Goal: Task Accomplishment & Management: Manage account settings

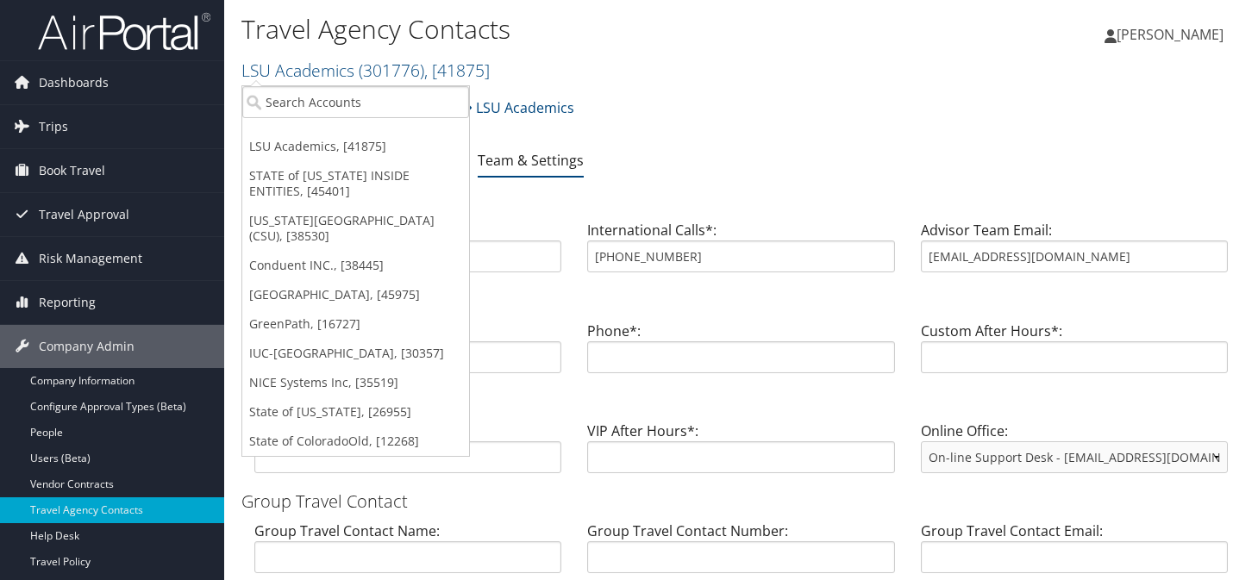
click at [328, 62] on link "LSU Academics ( 301776 ) , [ 41875 ]" at bounding box center [365, 70] width 248 height 23
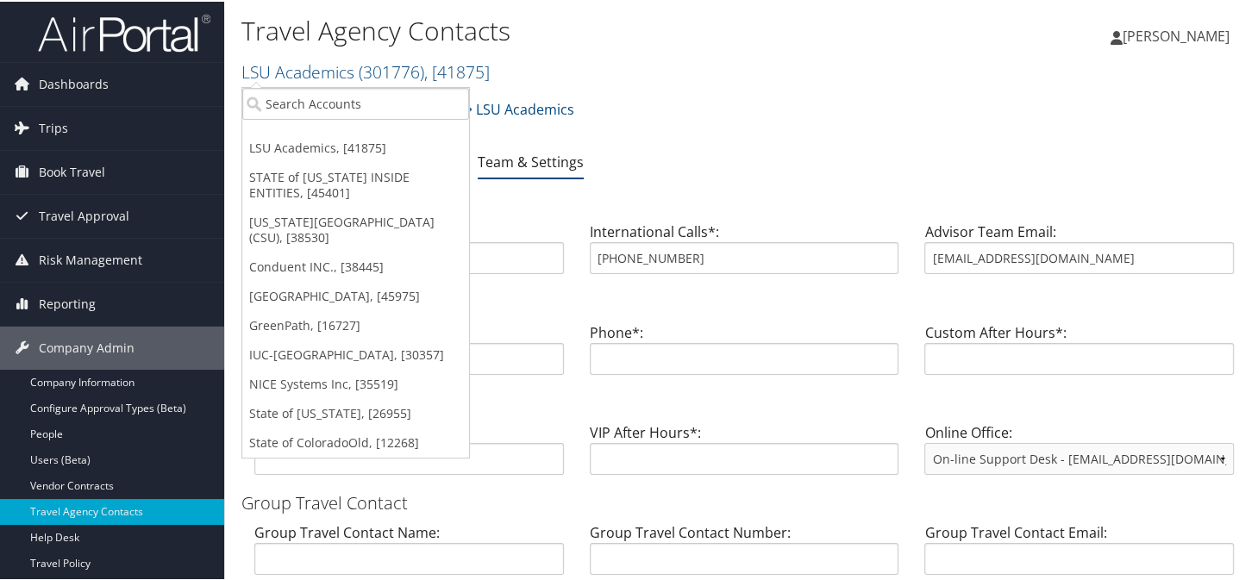
click at [305, 216] on link "[US_STATE][GEOGRAPHIC_DATA] (CSU), [38530]" at bounding box center [355, 228] width 227 height 45
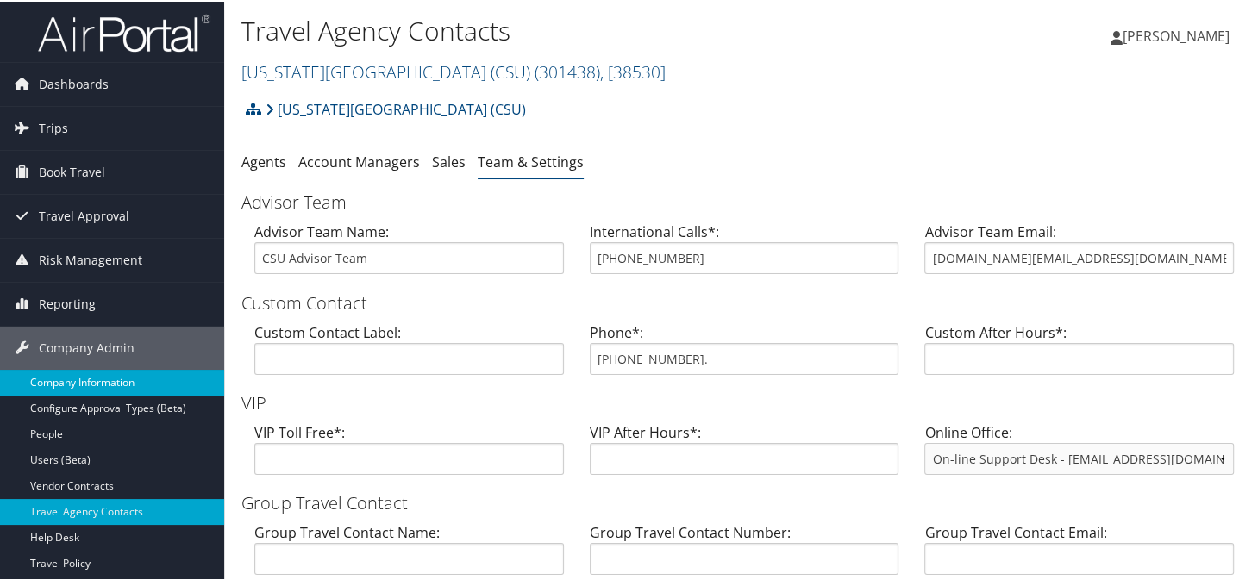
click at [79, 377] on link "Company Information" at bounding box center [112, 381] width 224 height 26
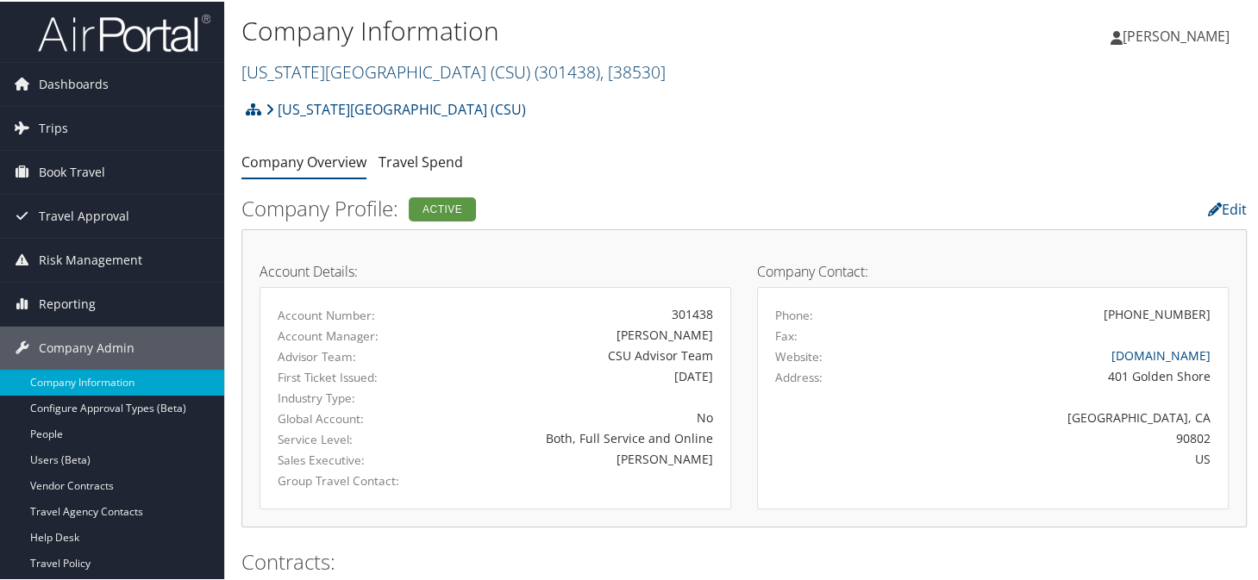
click at [390, 76] on link "California State University (CSU) ( 301438 ) , [ 38530 ]" at bounding box center [453, 70] width 424 height 23
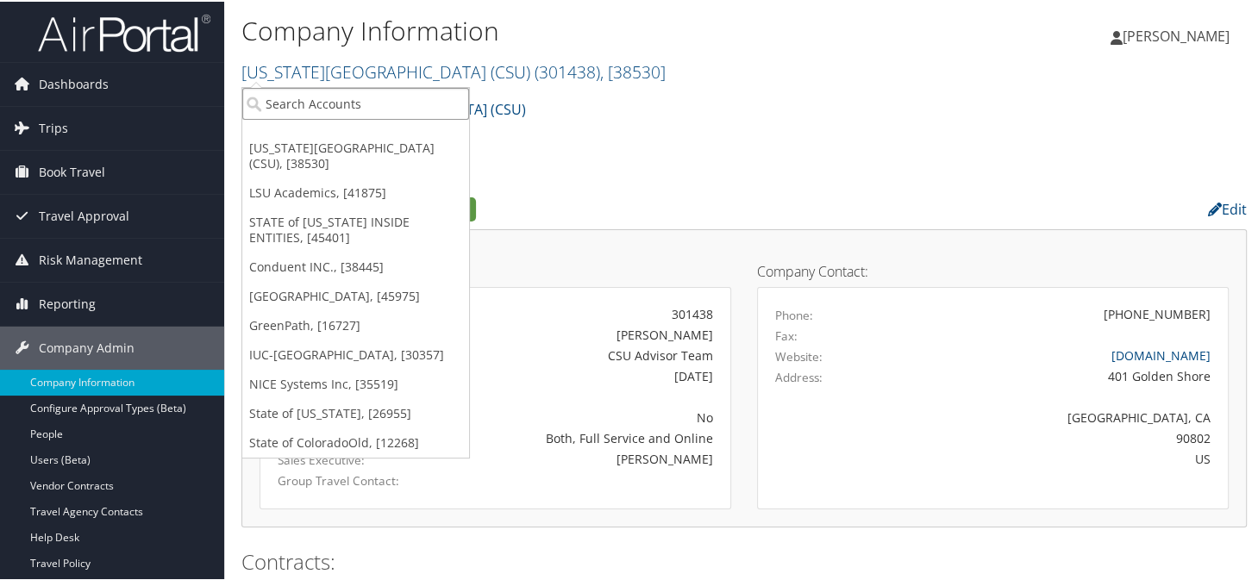
click at [373, 100] on input "search" at bounding box center [355, 102] width 227 height 32
type input "sms"
click at [456, 103] on input "sms" at bounding box center [355, 102] width 227 height 32
click at [291, 98] on input "search" at bounding box center [355, 102] width 227 height 32
type input "state of louis"
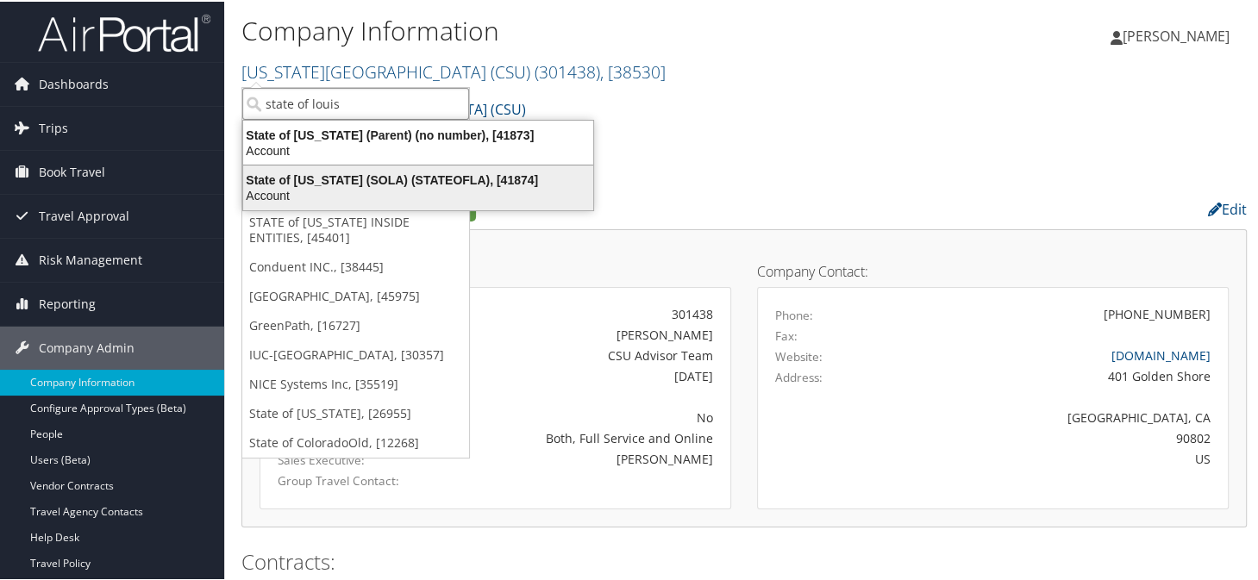
click at [312, 178] on div "State of Louisiana (SOLA) (STATEOFLA), [41874]" at bounding box center [418, 179] width 371 height 16
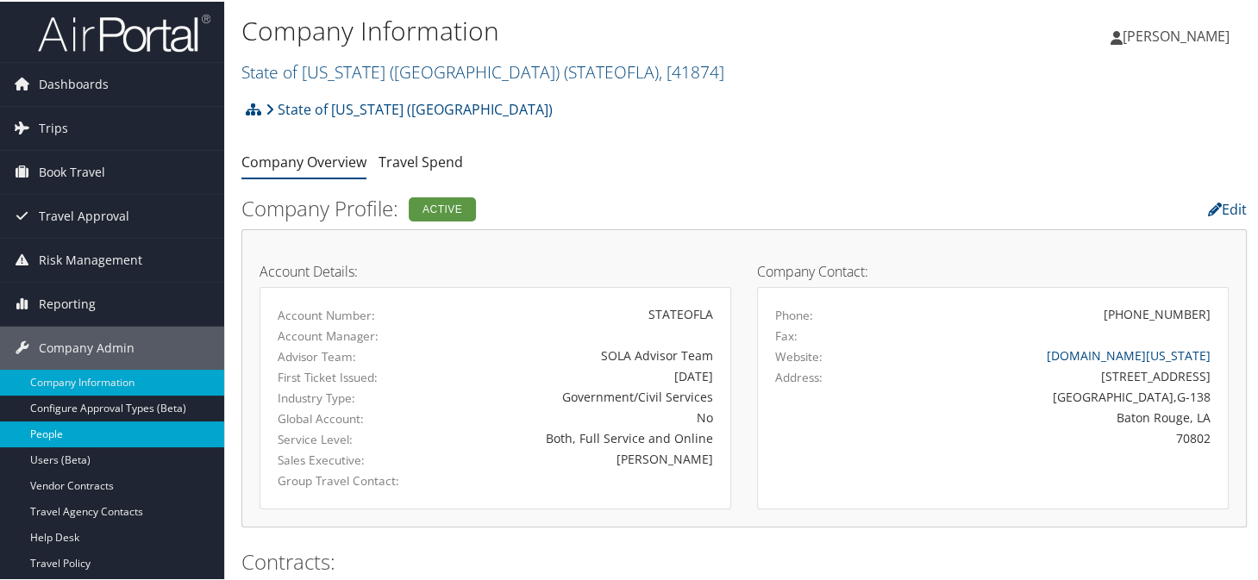
drag, startPoint x: 47, startPoint y: 428, endPoint x: 47, endPoint y: 416, distance: 12.1
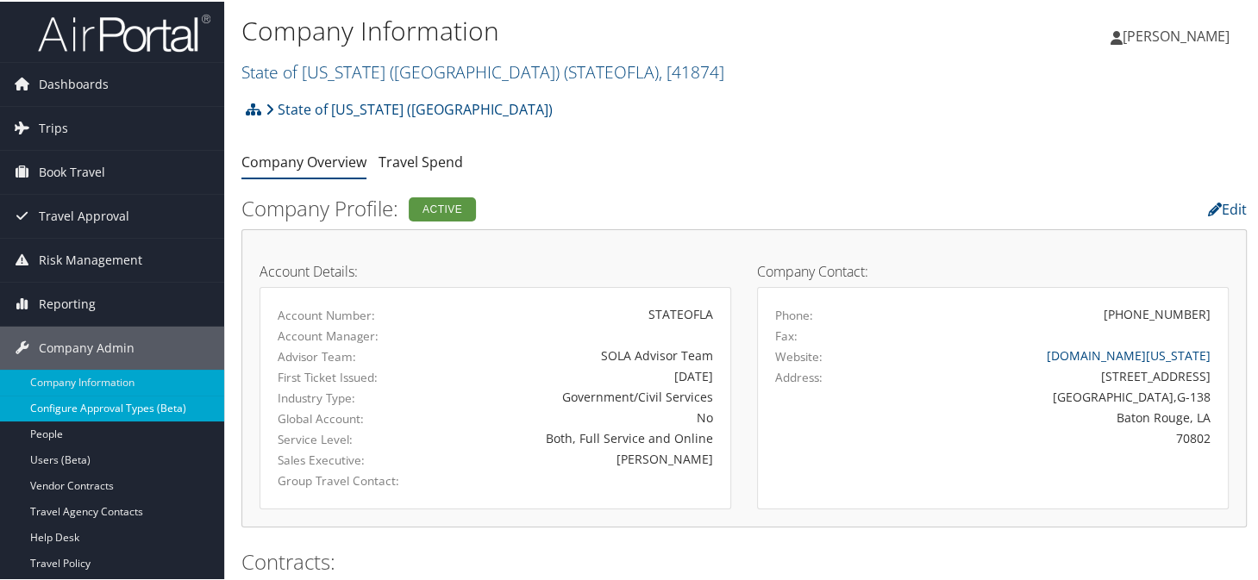
click at [47, 428] on link "People" at bounding box center [112, 433] width 224 height 26
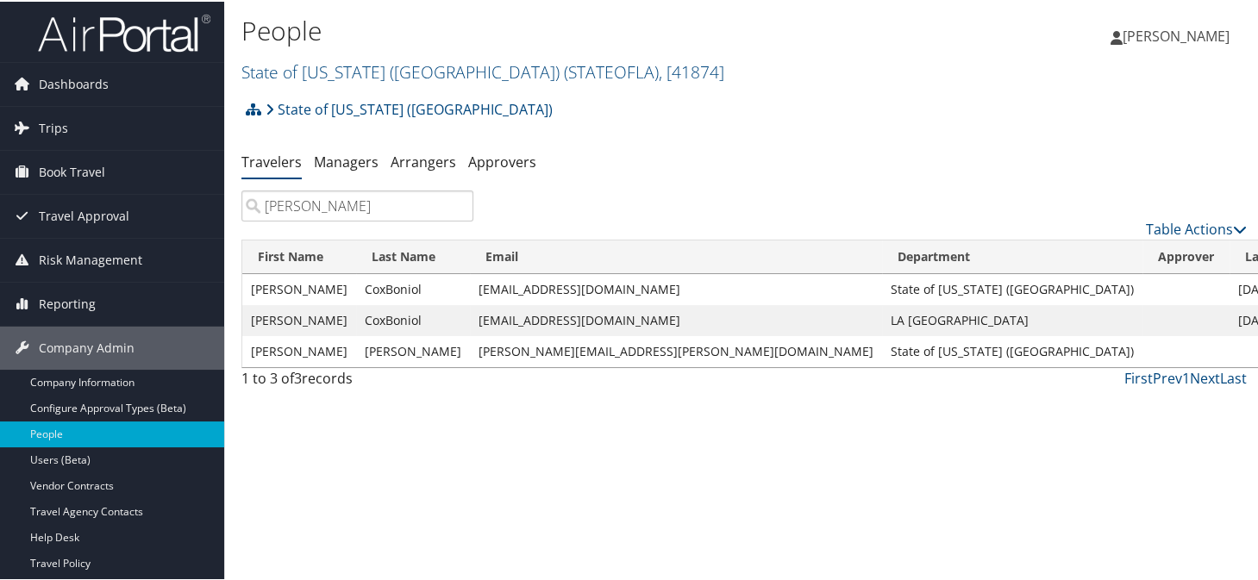
type input "boniol"
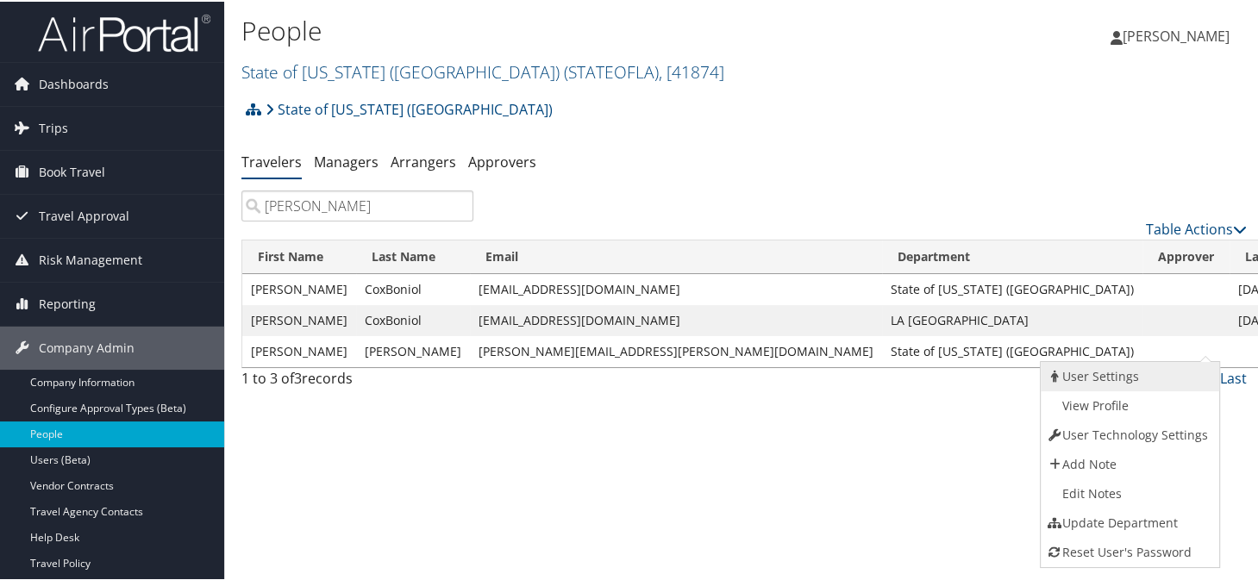
click at [1106, 376] on link "User Settings" at bounding box center [1128, 374] width 175 height 29
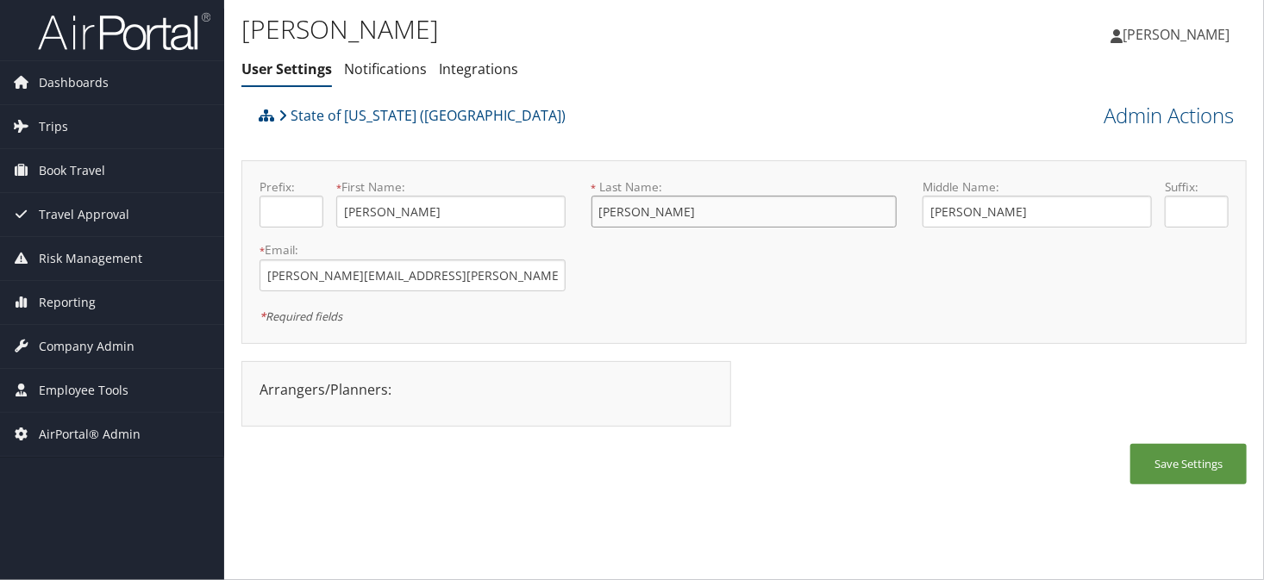
click at [699, 225] on input "[PERSON_NAME]" at bounding box center [745, 212] width 306 height 32
click at [598, 214] on input "[PERSON_NAME]" at bounding box center [745, 212] width 306 height 32
type input "Tortorich Boniol"
click at [1181, 466] on button "Save Settings" at bounding box center [1188, 464] width 116 height 41
click at [76, 335] on span "Company Admin" at bounding box center [87, 346] width 96 height 43
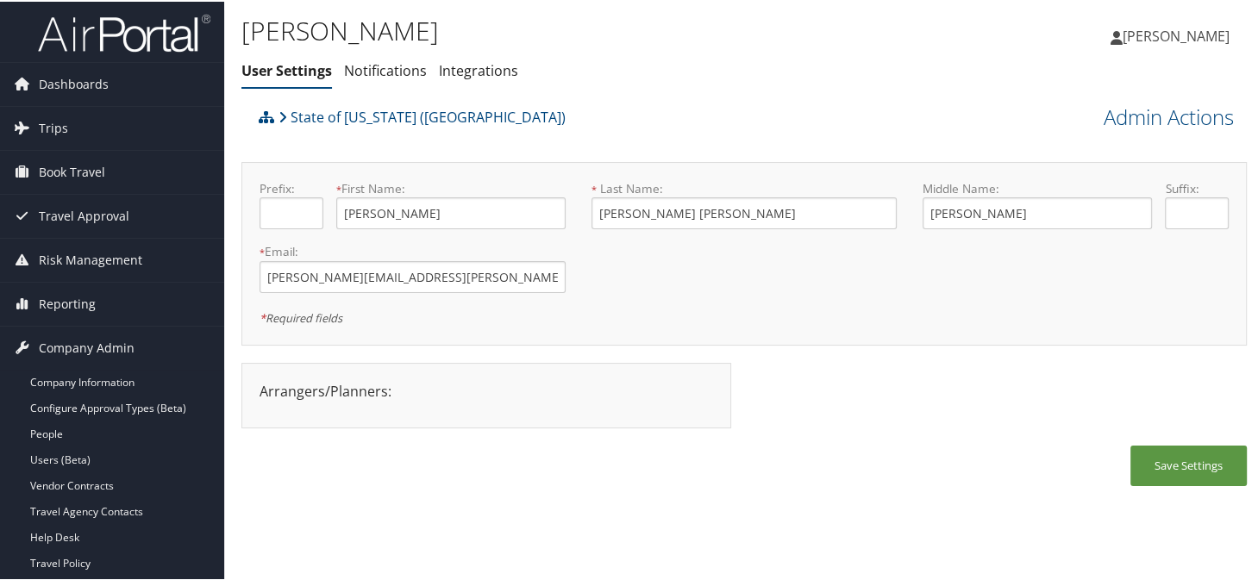
drag, startPoint x: 70, startPoint y: 373, endPoint x: 280, endPoint y: 344, distance: 212.3
click at [70, 373] on link "Company Information" at bounding box center [112, 381] width 224 height 26
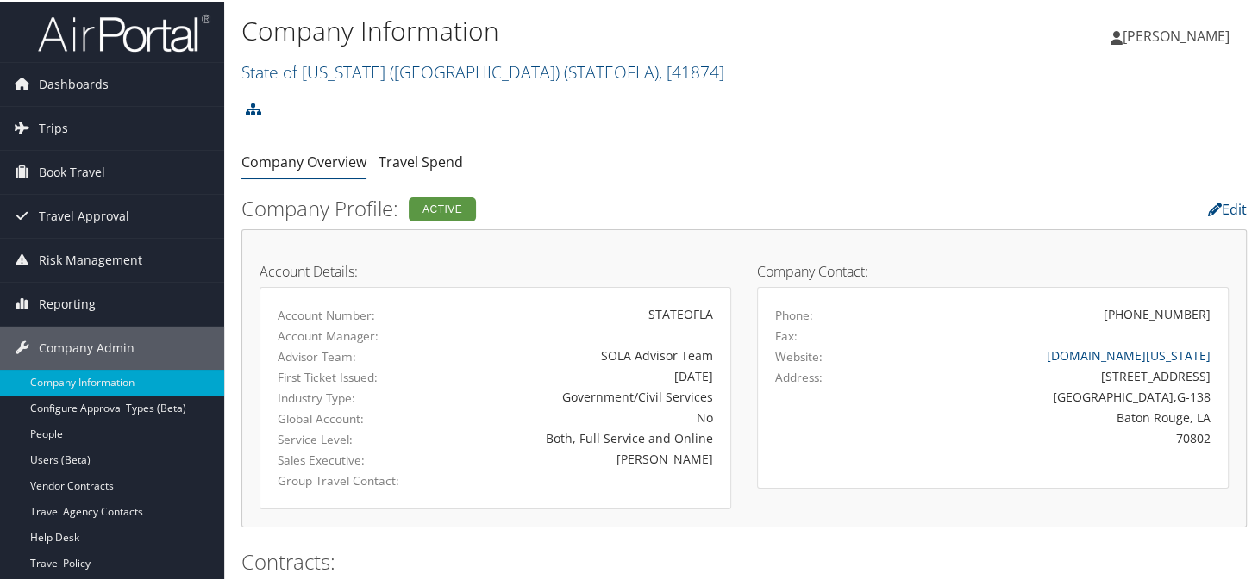
click at [298, 69] on link "State of [US_STATE] (SOLA) ( STATEOFLA ) , [ 41874 ]" at bounding box center [482, 70] width 483 height 23
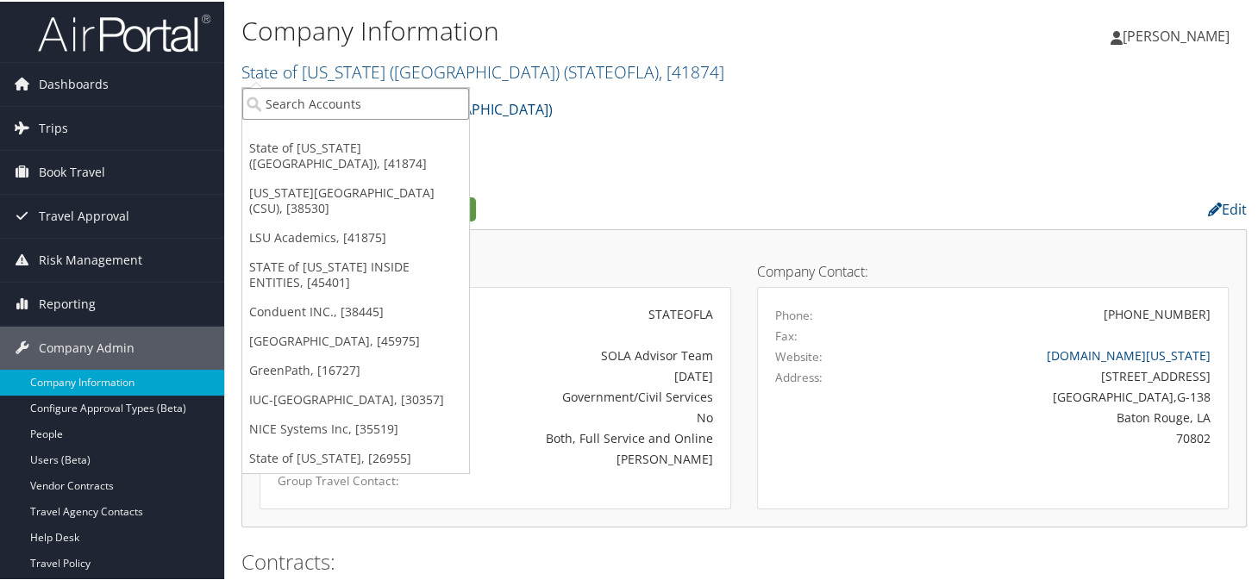
click at [313, 103] on input "search" at bounding box center [355, 102] width 227 height 32
type input "intermountain healthc"
click at [786, 66] on h2 "State of Louisiana (SOLA) ( STATEOFLA ) , [ 41874 ]" at bounding box center [576, 68] width 670 height 29
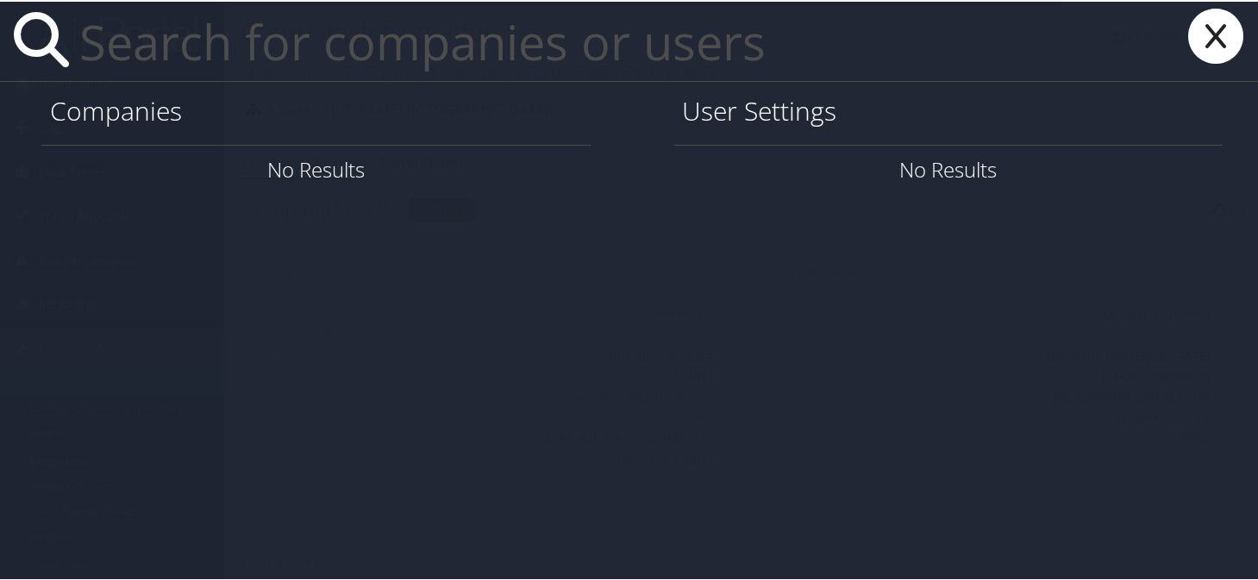
paste input "moses.campos@solacc.edu"
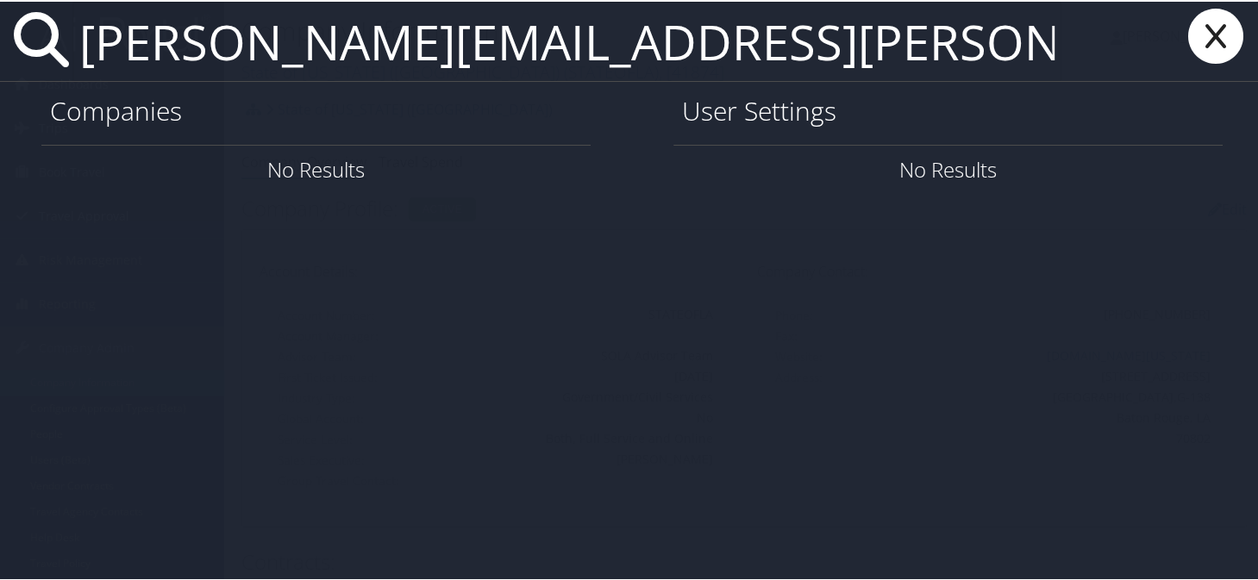
click at [778, 53] on input "moses.campos@solacc.edu" at bounding box center [566, 39] width 989 height 79
drag, startPoint x: 737, startPoint y: 66, endPoint x: 139, endPoint y: 38, distance: 599.1
click at [139, 38] on input "moses.campos@solacc.edu" at bounding box center [566, 39] width 989 height 79
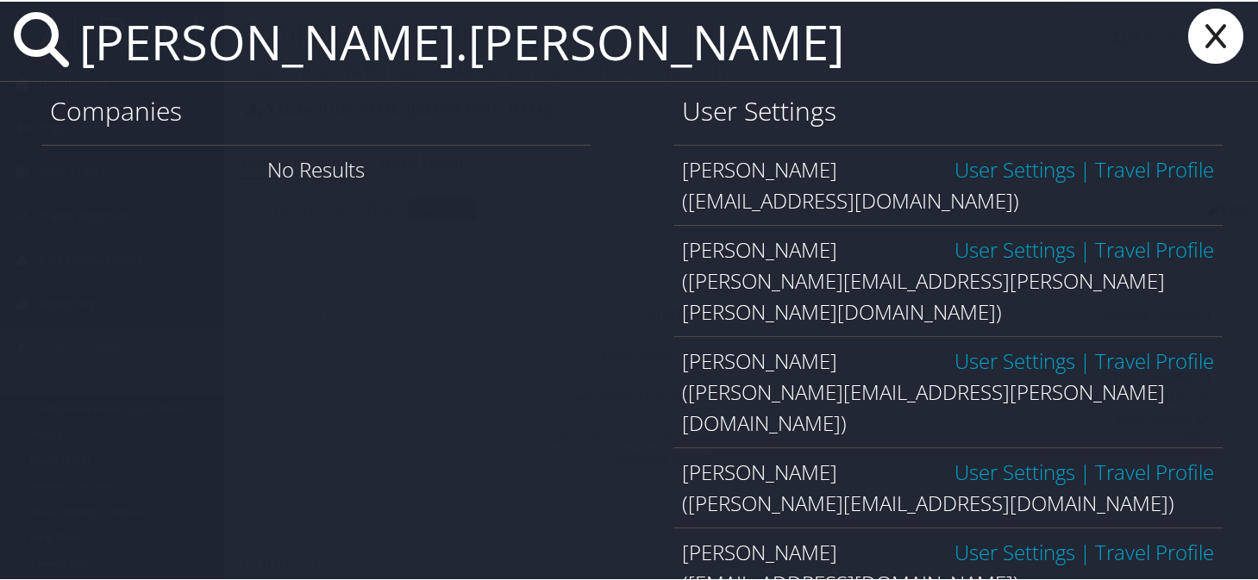
type input "moses.campos"
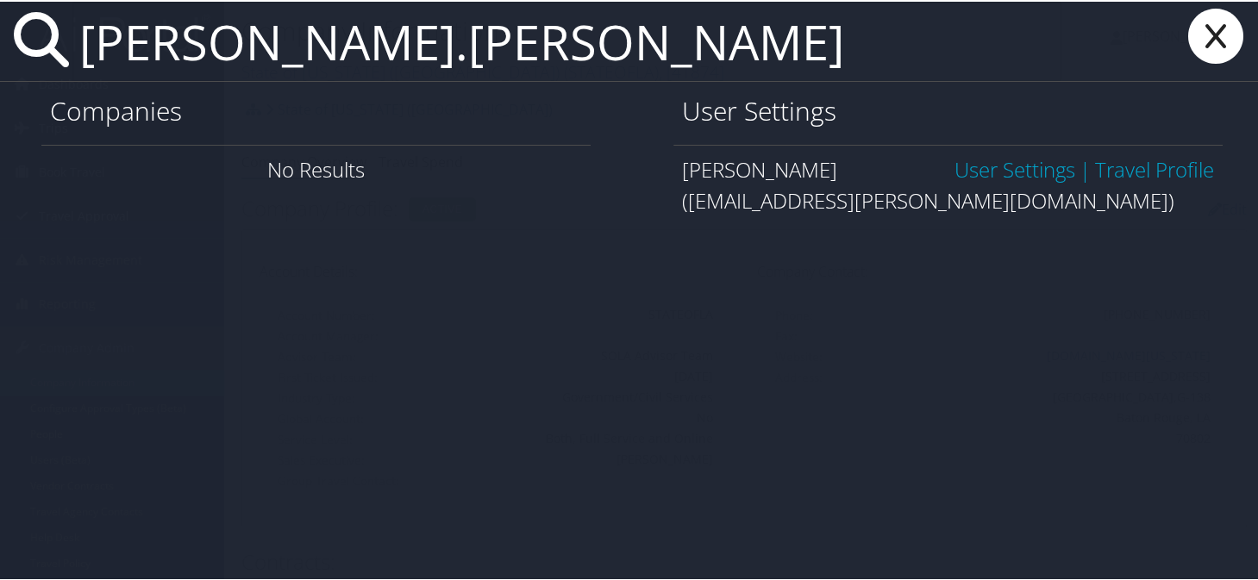
click at [965, 173] on link "User Settings" at bounding box center [1015, 167] width 121 height 28
